Goal: Ask a question: Seek information or help from site administrators or community

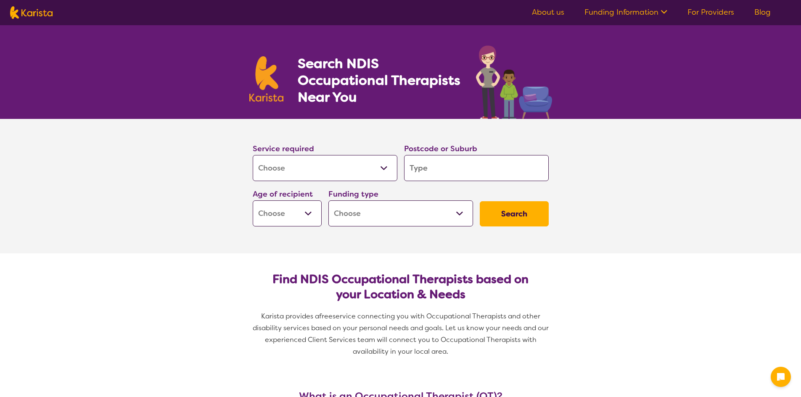
select select "[MEDICAL_DATA]"
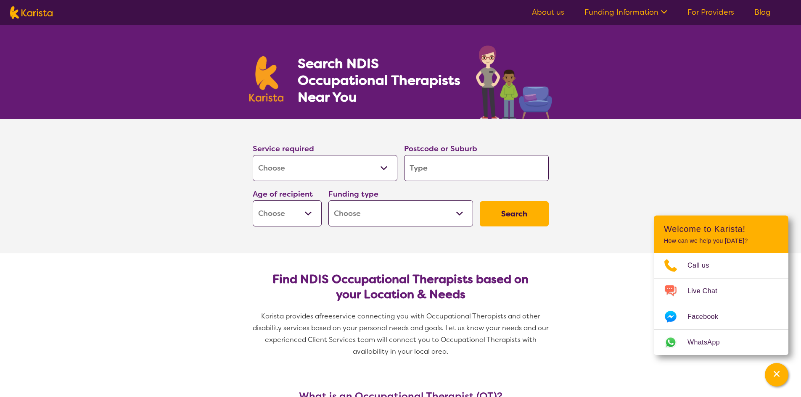
click at [450, 169] on input "search" at bounding box center [476, 168] width 145 height 26
type input "7"
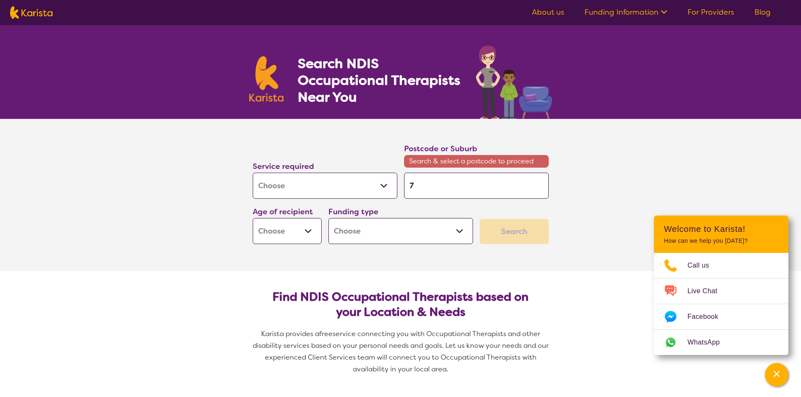
type input "70"
type input "701"
type input "7010"
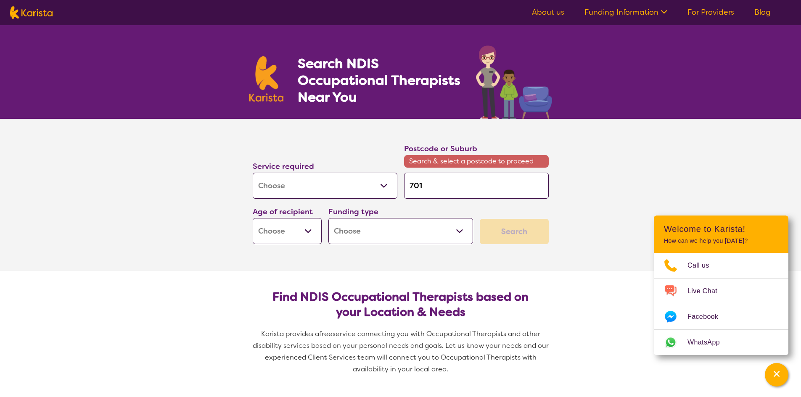
type input "7010"
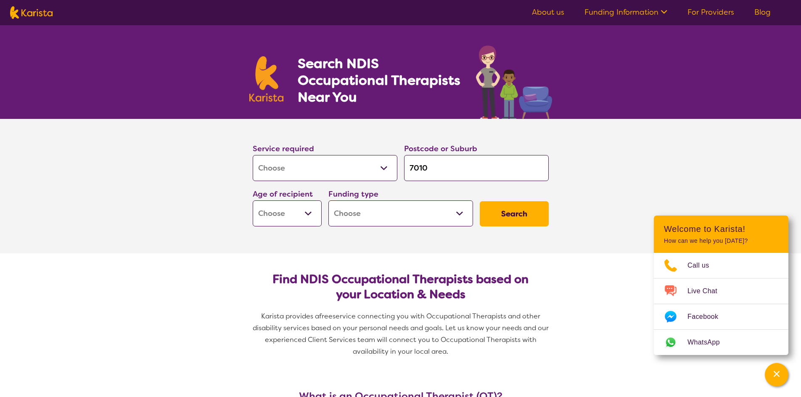
click at [443, 177] on input "7010" at bounding box center [476, 168] width 145 height 26
type input "701"
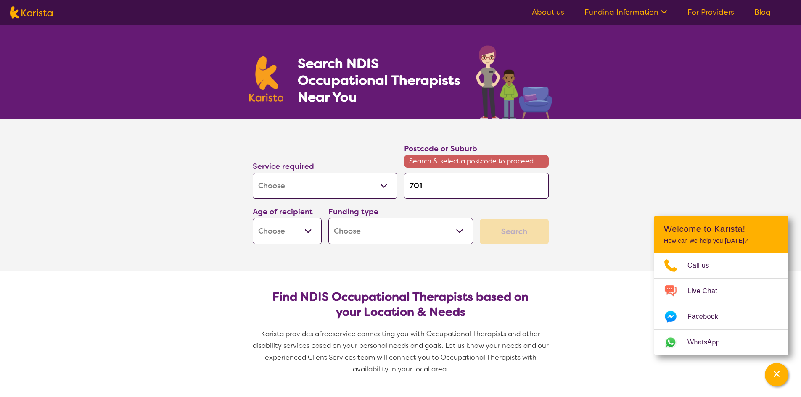
type input "7010"
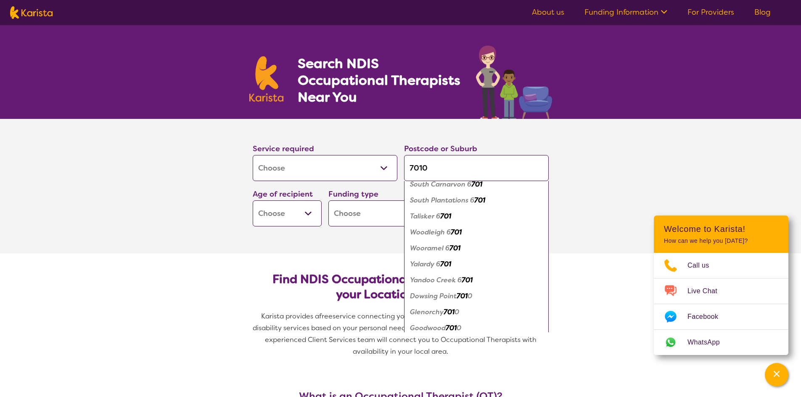
scroll to position [941, 0]
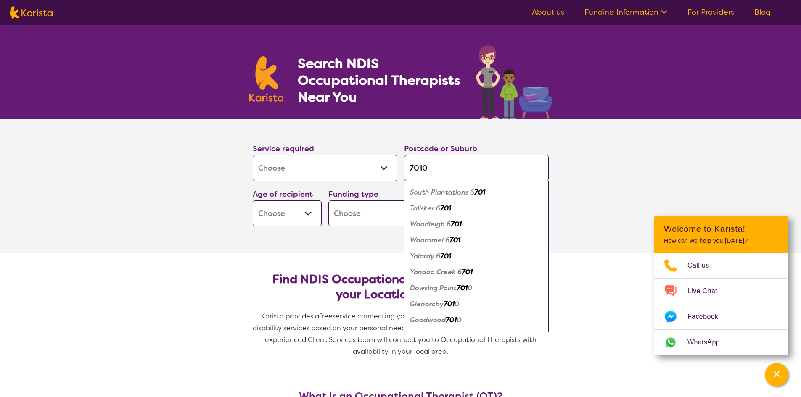
click at [447, 174] on input "7010" at bounding box center [476, 168] width 145 height 26
type input "701"
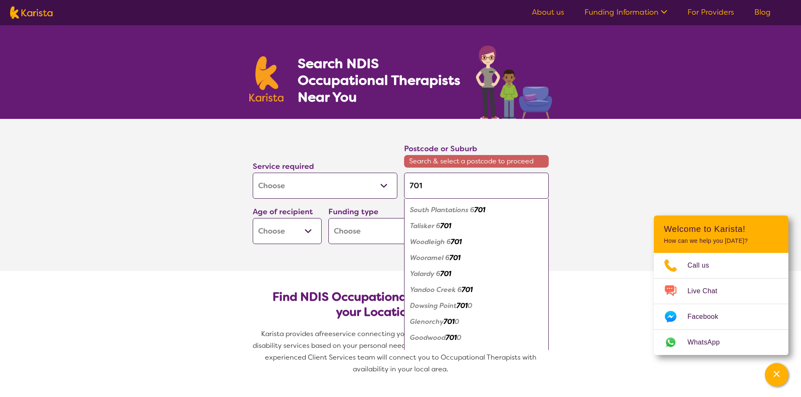
type input "70"
type input "7"
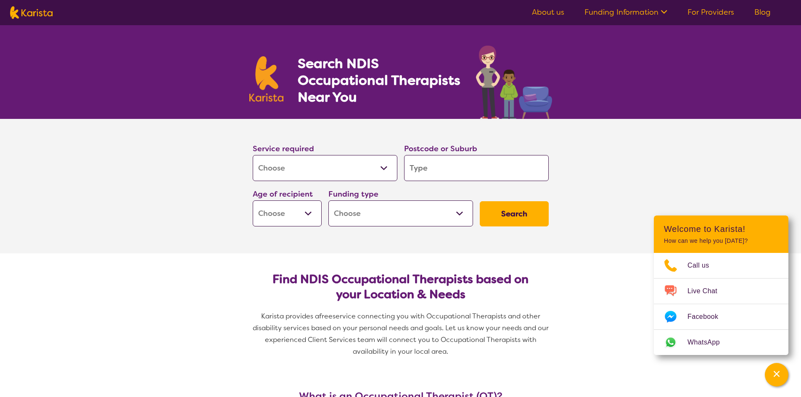
type input "7"
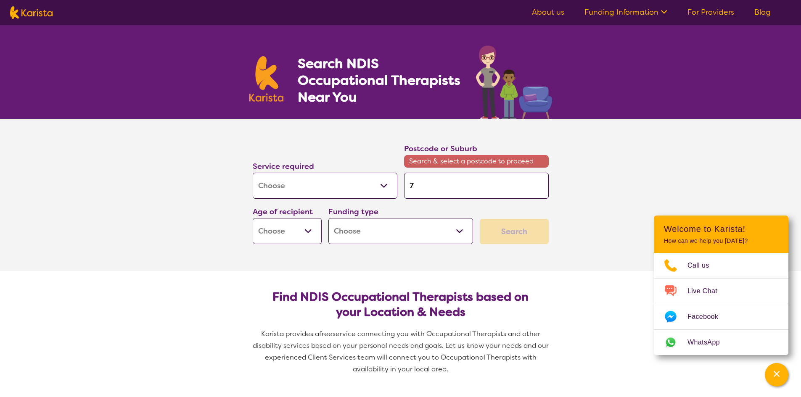
type input "70"
type input "701"
type input "7010"
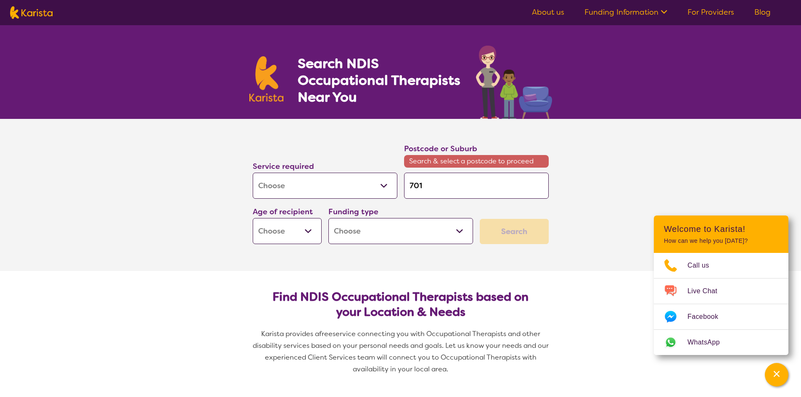
type input "7010"
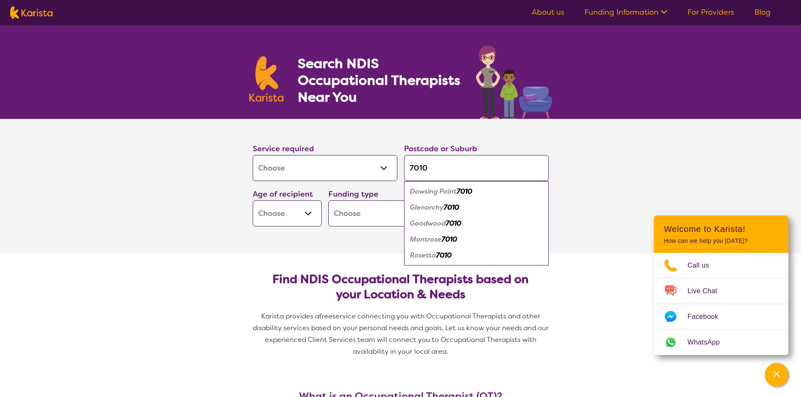
click at [441, 242] on em "Montrose" at bounding box center [426, 239] width 32 height 9
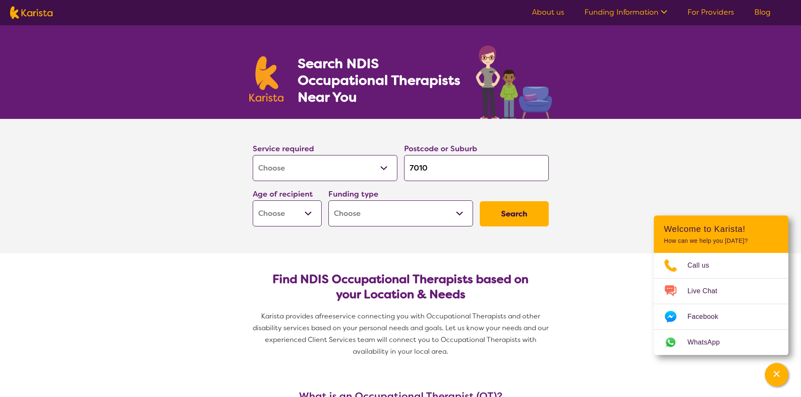
click at [309, 209] on select "Early Childhood - 0 to 9 Child - 10 to 11 Adolescent - 12 to 17 Adult - 18 to 6…" at bounding box center [287, 213] width 69 height 26
select select "AG"
click at [253, 200] on select "Early Childhood - 0 to 9 Child - 10 to 11 Adolescent - 12 to 17 Adult - 18 to 6…" at bounding box center [287, 213] width 69 height 26
select select "AG"
click at [414, 218] on select "Home Care Package (HCP) National Disability Insurance Scheme (NDIS) I don't know" at bounding box center [400, 213] width 145 height 26
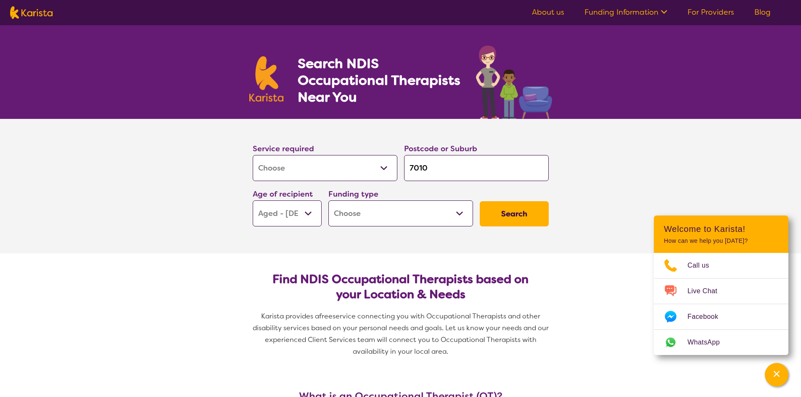
select select "NDIS"
click at [328, 200] on select "Home Care Package (HCP) National Disability Insurance Scheme (NDIS) I don't know" at bounding box center [400, 213] width 145 height 26
select select "NDIS"
click at [511, 205] on button "Search" at bounding box center [513, 213] width 69 height 25
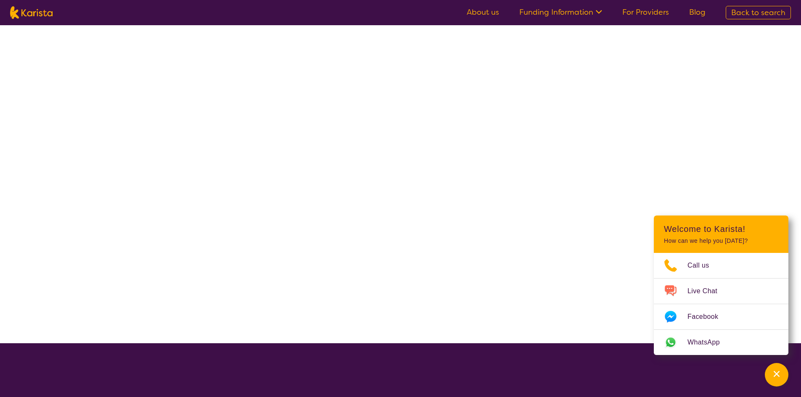
select select "NDIS"
select select "[MEDICAL_DATA]"
select select "AG"
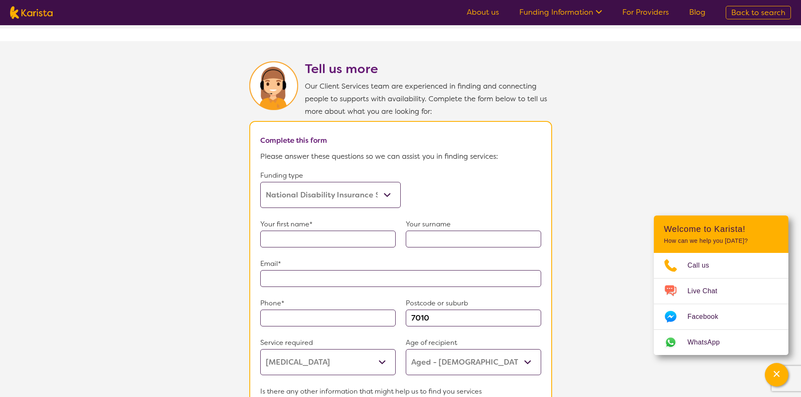
scroll to position [426, 0]
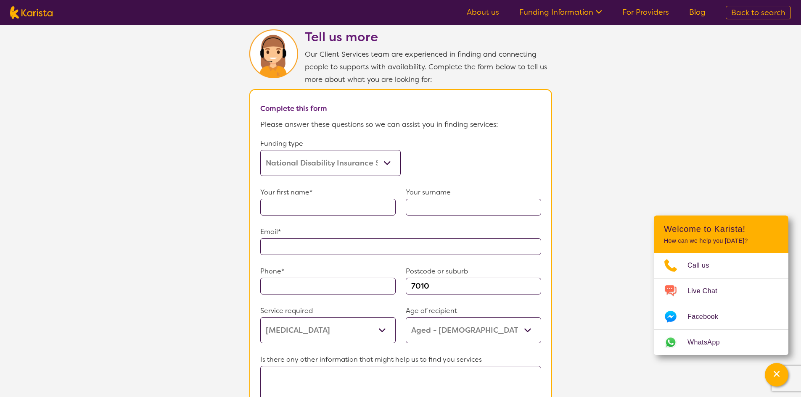
click at [344, 205] on input "text" at bounding box center [327, 207] width 135 height 17
type input "[PERSON_NAME]"
type input "**********"
click at [371, 374] on textarea at bounding box center [400, 386] width 281 height 41
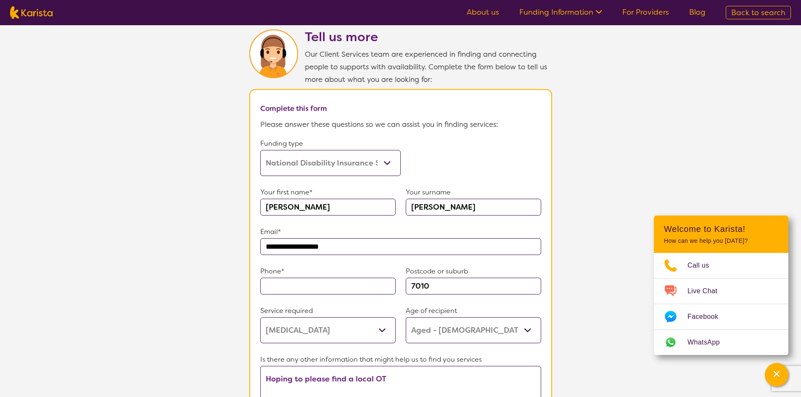
type textarea "Hoping to please find a local OT"
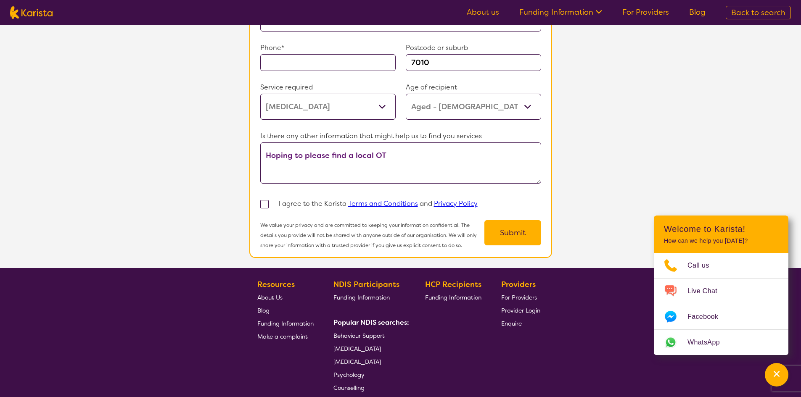
click at [273, 201] on input "checkbox" at bounding box center [275, 203] width 5 height 5
checkbox input "true"
click at [400, 143] on textarea "Hoping to please find a local OT" at bounding box center [400, 162] width 281 height 41
click at [414, 148] on textarea "Hoping to please find a local OT who is truma informed" at bounding box center [400, 162] width 281 height 41
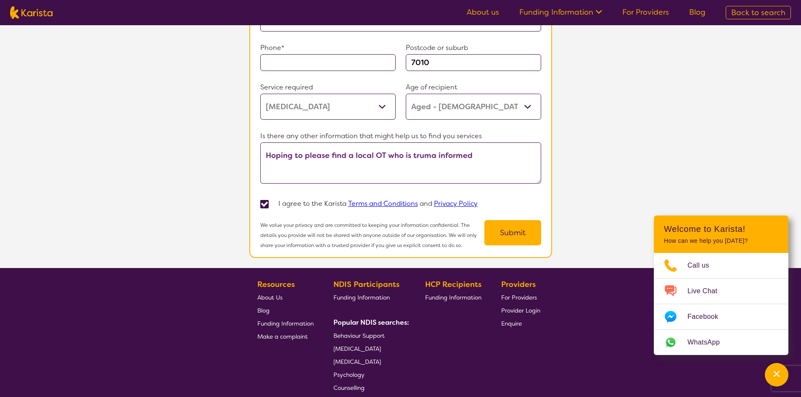
click at [420, 155] on textarea "Hoping to please find a local OT who is truma informed" at bounding box center [400, 162] width 281 height 41
click at [472, 152] on textarea "Hoping to please find a local OT who is trauma informed" at bounding box center [400, 162] width 281 height 41
type textarea "Hoping to please find a local OT who is trauma informed."
click at [524, 233] on button "Submit" at bounding box center [512, 232] width 57 height 25
type input "0448482723"
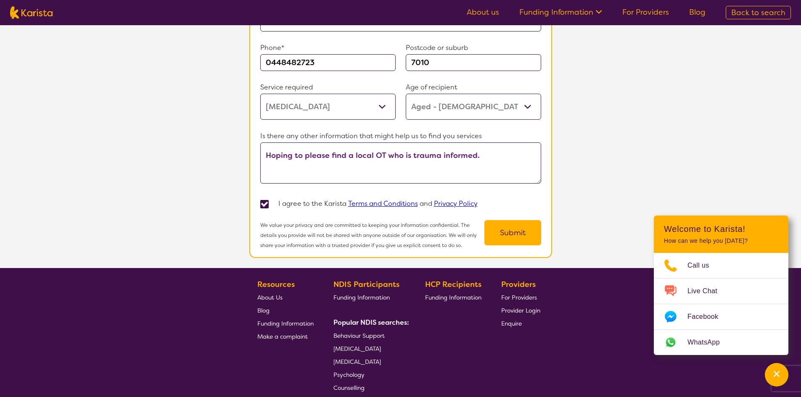
click at [506, 229] on button "Submit" at bounding box center [512, 232] width 57 height 25
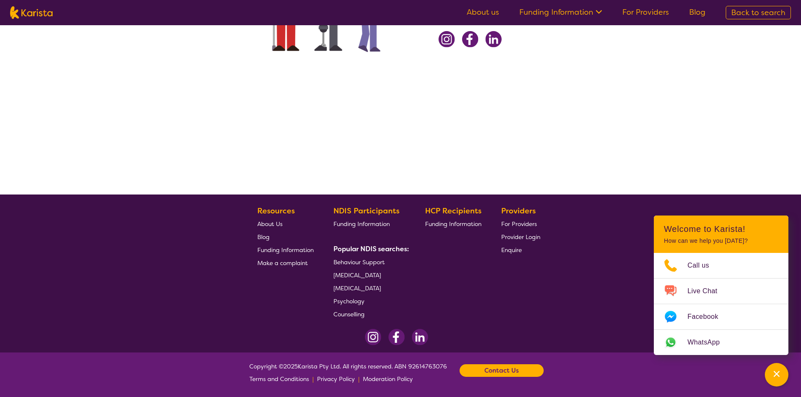
scroll to position [0, 0]
